Goal: Information Seeking & Learning: Learn about a topic

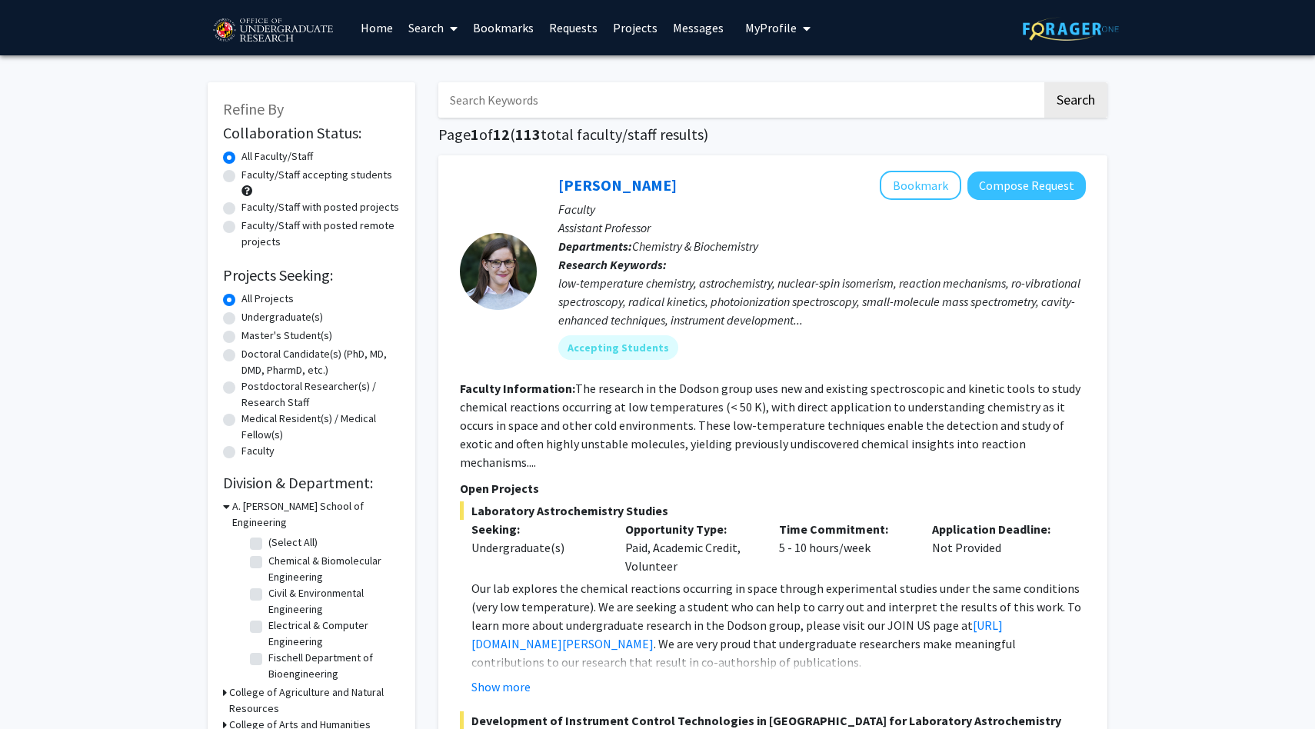
click at [292, 318] on label "Undergraduate(s)" at bounding box center [282, 317] width 82 height 16
click at [251, 318] on input "Undergraduate(s)" at bounding box center [246, 314] width 10 height 10
radio input "true"
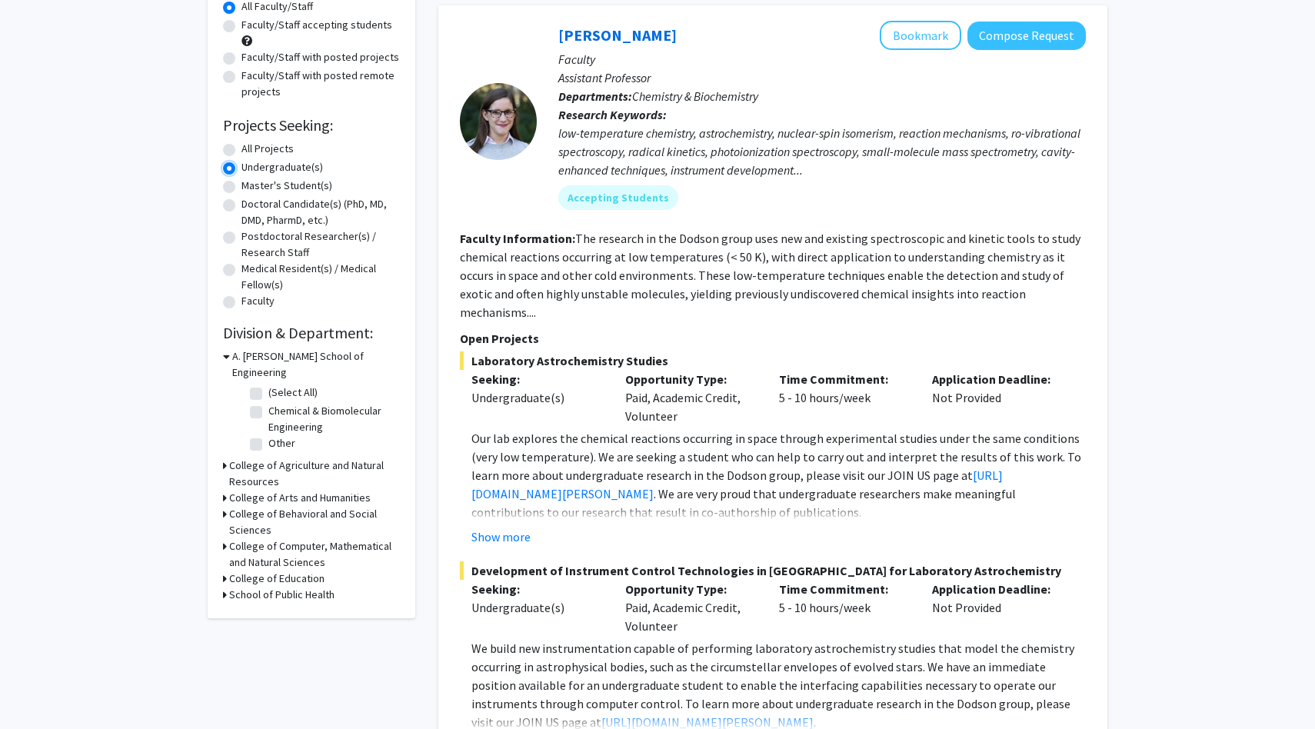
scroll to position [153, 0]
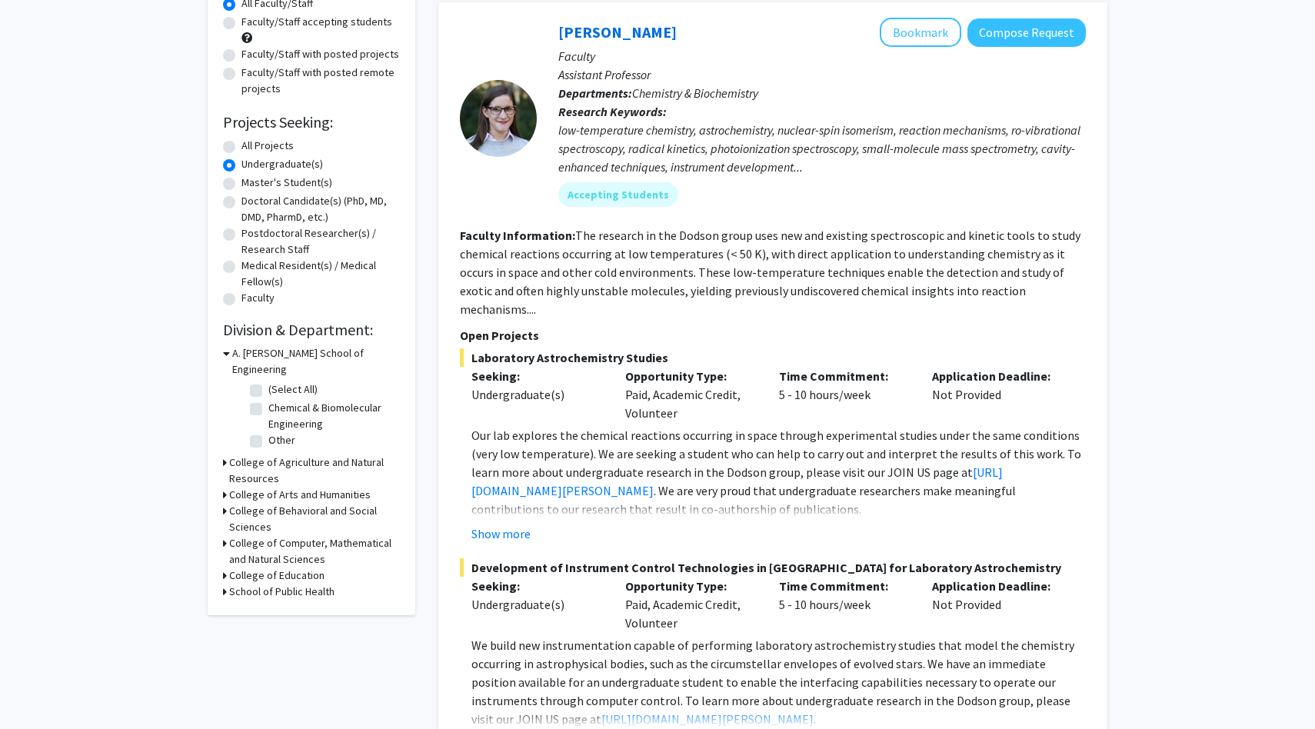
click at [224, 355] on icon at bounding box center [226, 353] width 7 height 16
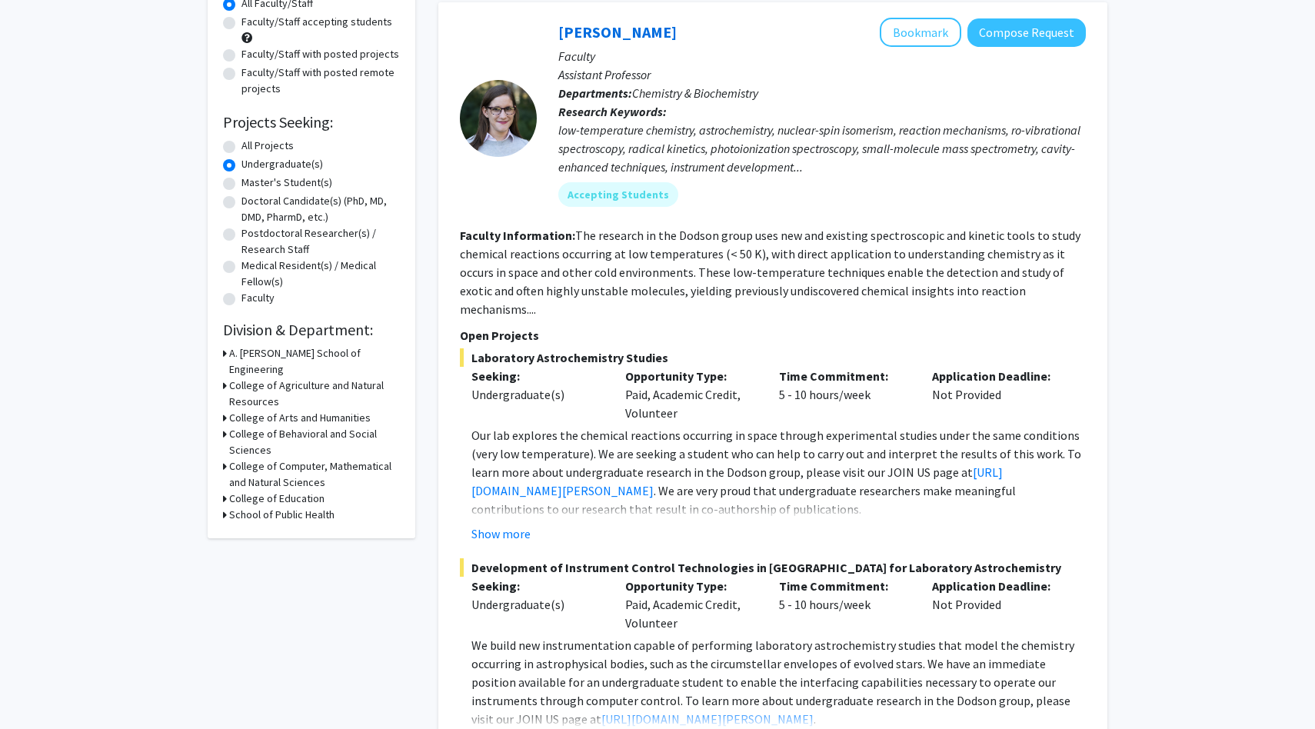
click at [228, 426] on div "College of Behavioral and Social Sciences" at bounding box center [311, 442] width 177 height 32
click at [223, 426] on icon at bounding box center [225, 434] width 4 height 16
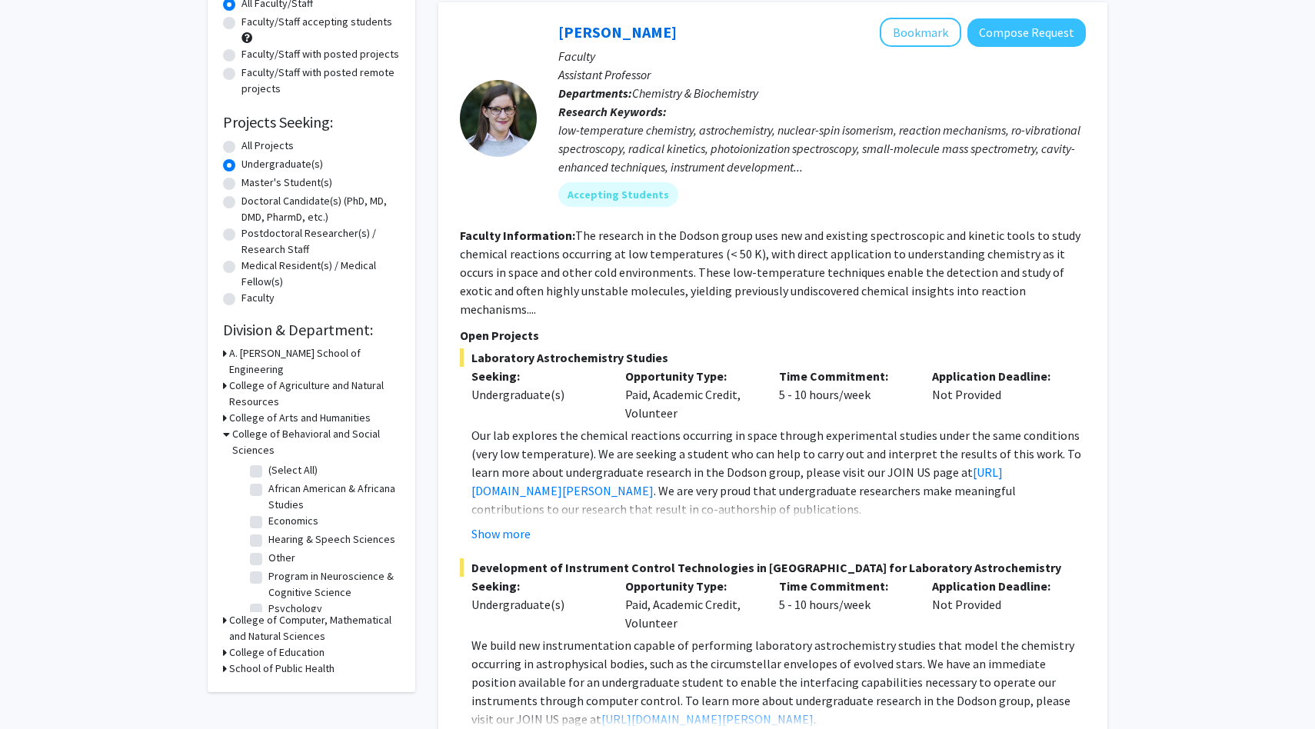
click at [268, 462] on label "(Select All)" at bounding box center [292, 470] width 49 height 16
click at [268, 462] on input "(Select All)" at bounding box center [273, 467] width 10 height 10
checkbox input "true"
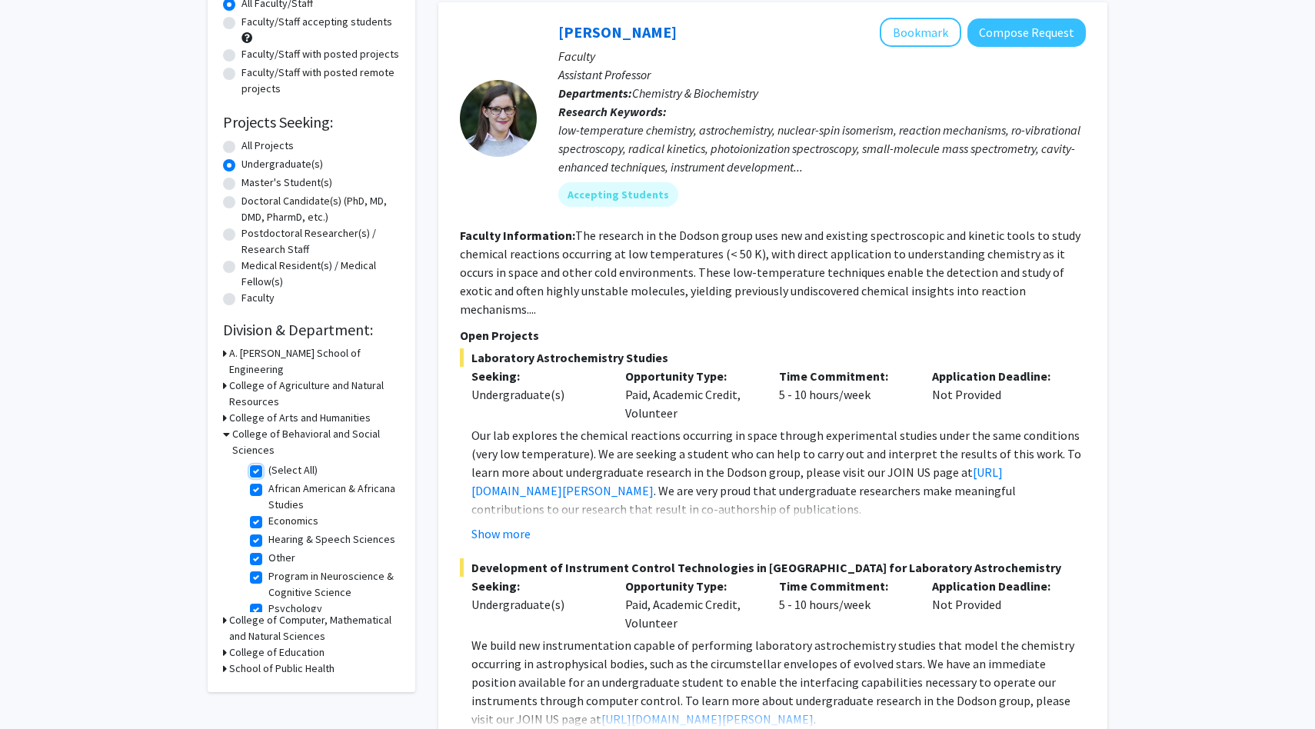
checkbox input "true"
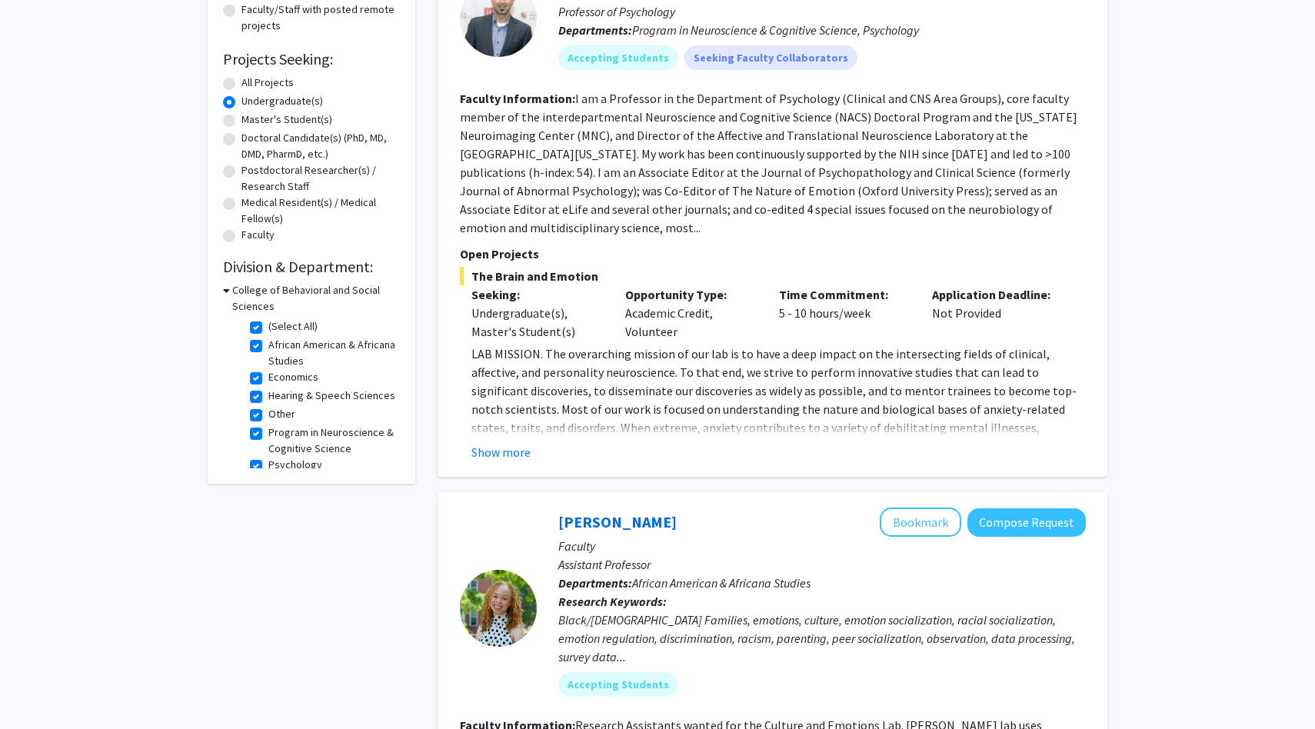
scroll to position [11, 0]
click at [278, 336] on label "African American & Africana Studies" at bounding box center [332, 342] width 128 height 32
click at [278, 336] on input "African American & Africana Studies" at bounding box center [273, 331] width 10 height 10
checkbox input "false"
checkbox input "true"
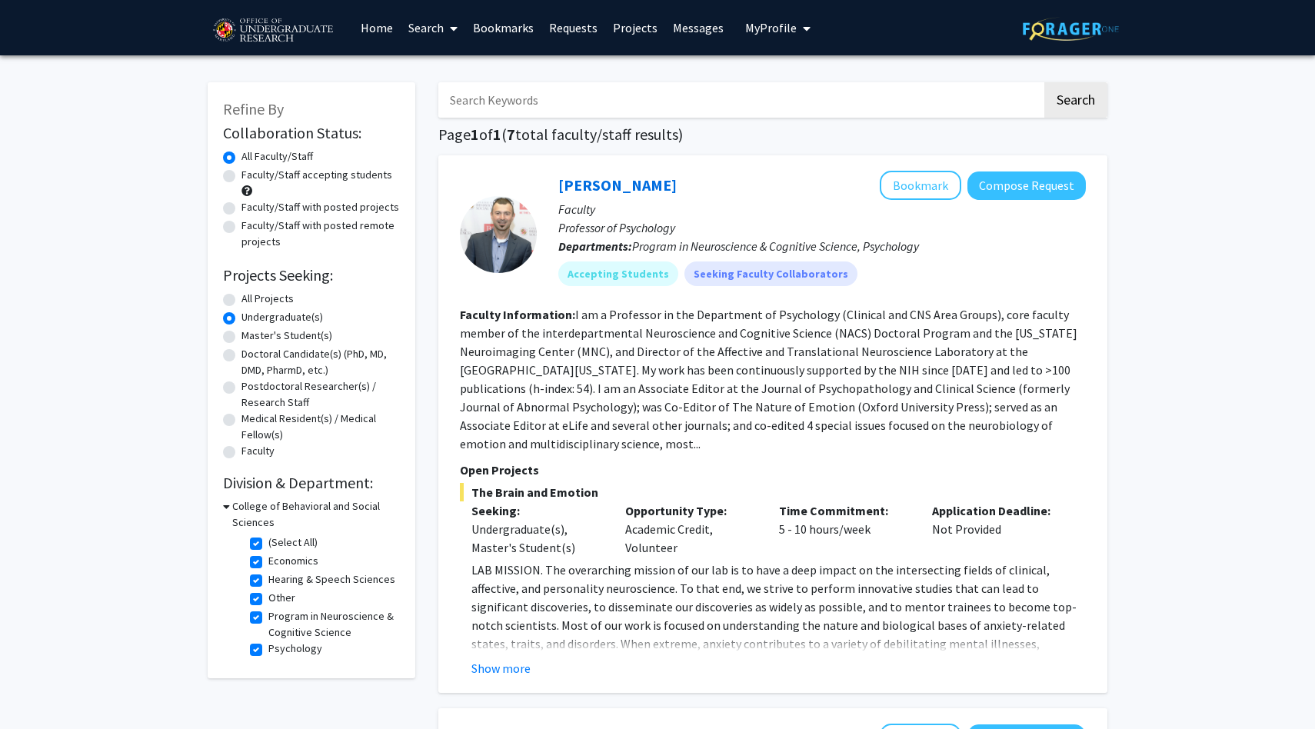
click at [268, 559] on label "Economics" at bounding box center [293, 561] width 50 height 16
click at [268, 559] on input "Economics" at bounding box center [273, 558] width 10 height 10
checkbox input "false"
checkbox input "true"
click at [268, 565] on label "Hearing & Speech Sciences" at bounding box center [331, 561] width 127 height 16
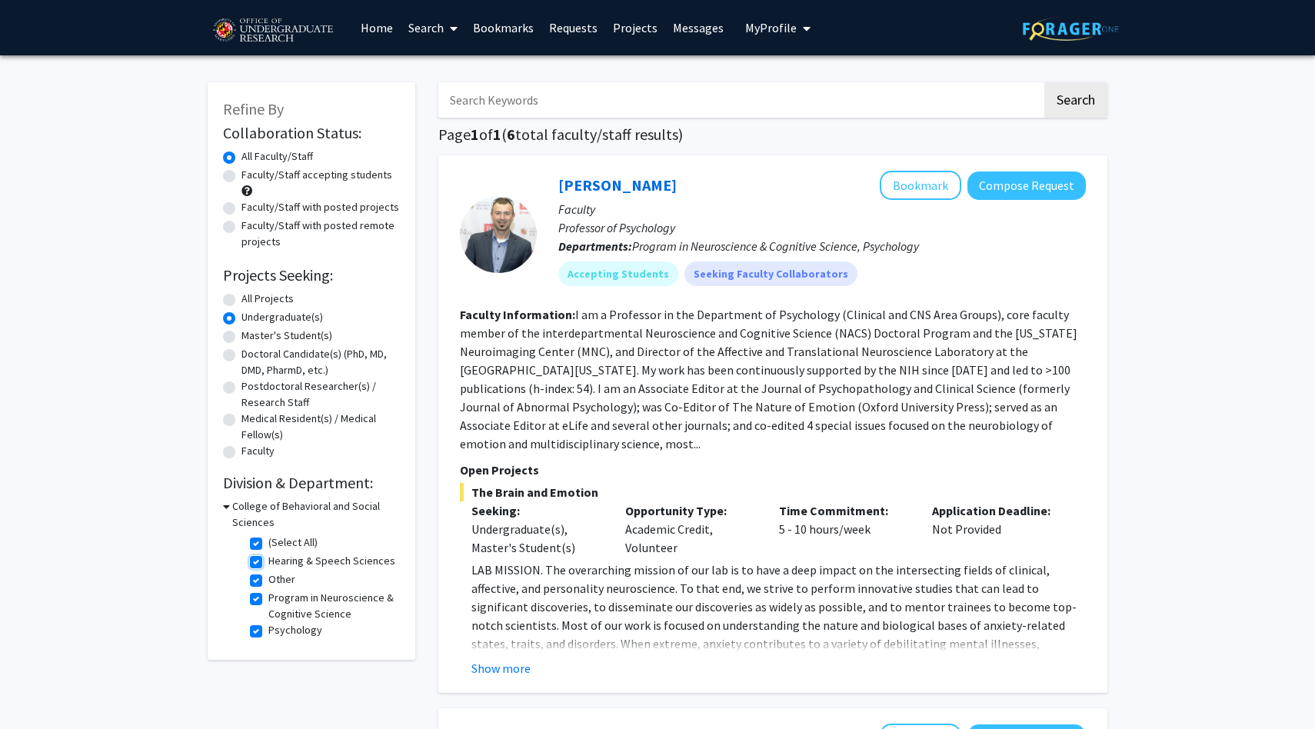
click at [268, 563] on input "Hearing & Speech Sciences" at bounding box center [273, 558] width 10 height 10
checkbox input "false"
checkbox input "true"
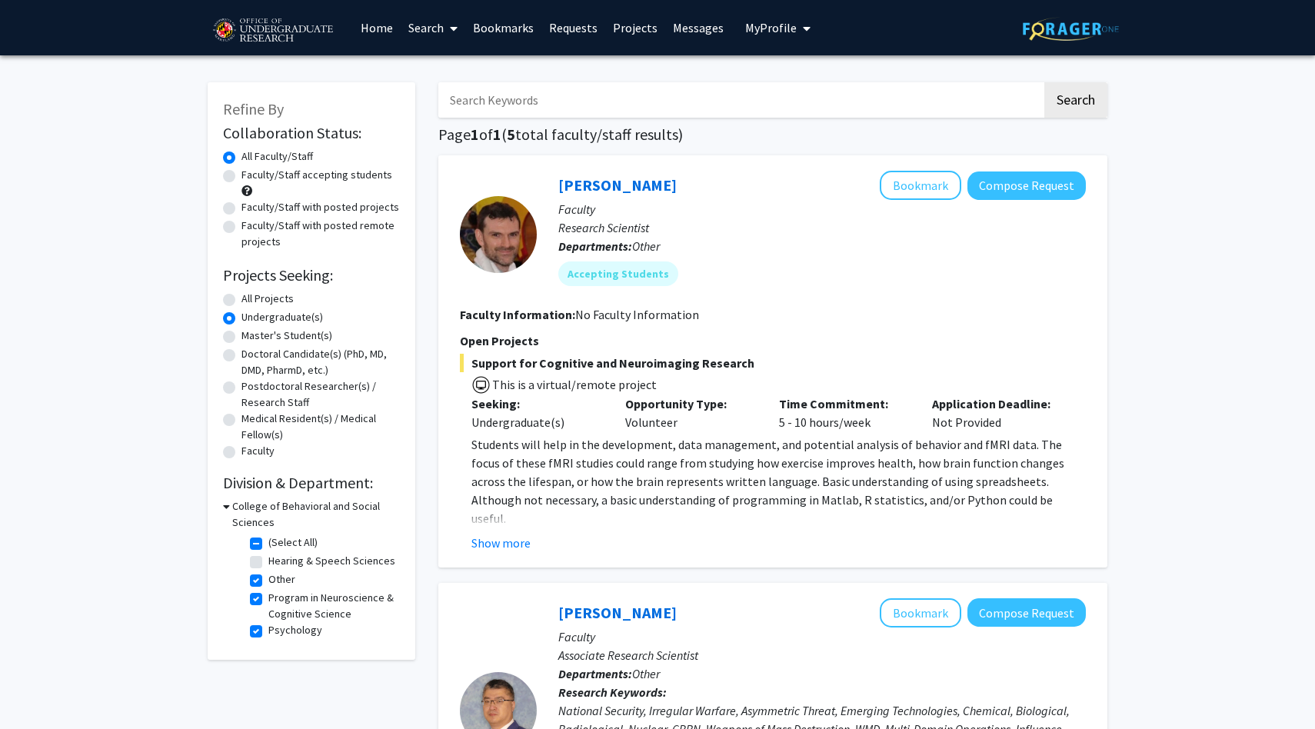
click at [268, 582] on label "Other" at bounding box center [281, 579] width 27 height 16
click at [268, 581] on input "Other" at bounding box center [273, 576] width 10 height 10
checkbox input "false"
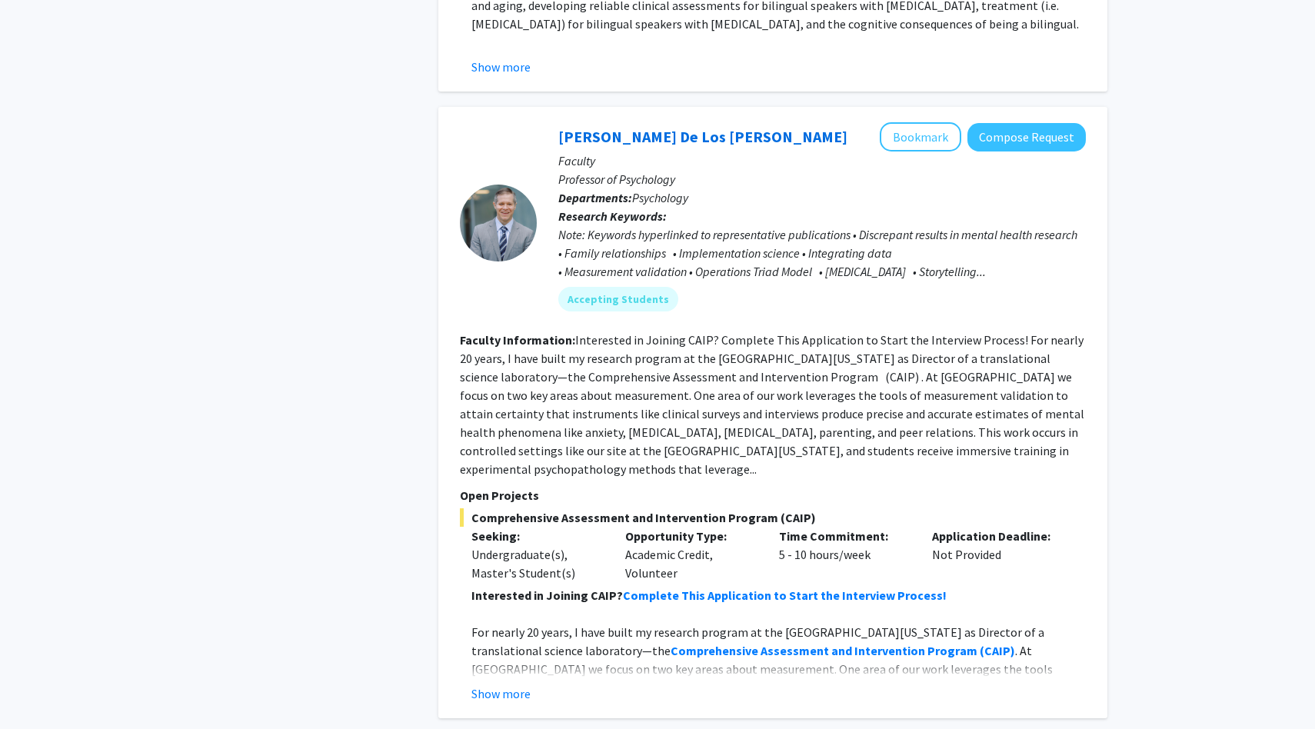
scroll to position [1411, 0]
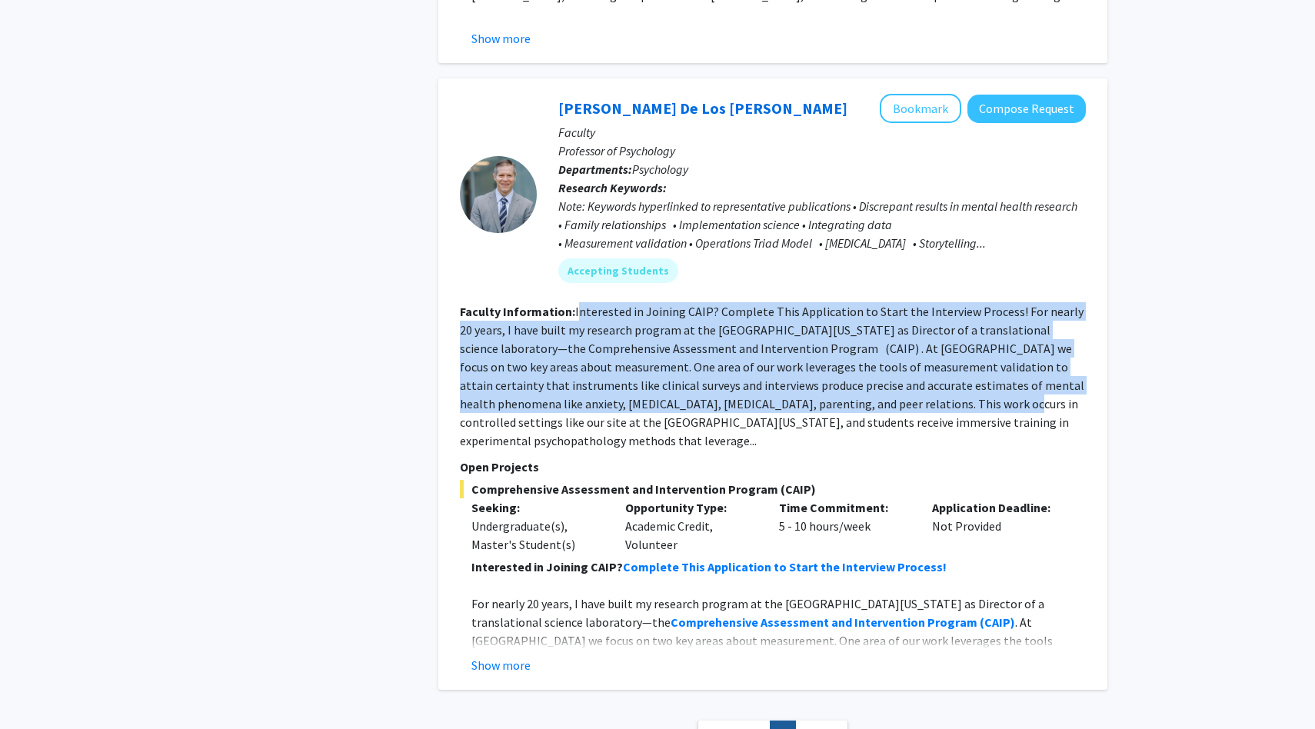
drag, startPoint x: 580, startPoint y: 294, endPoint x: 867, endPoint y: 380, distance: 300.2
click at [867, 380] on fg-read-more "Interested in Joining CAIP? Complete This Application to Start the Interview Pr…" at bounding box center [772, 376] width 624 height 145
